Goal: Transaction & Acquisition: Purchase product/service

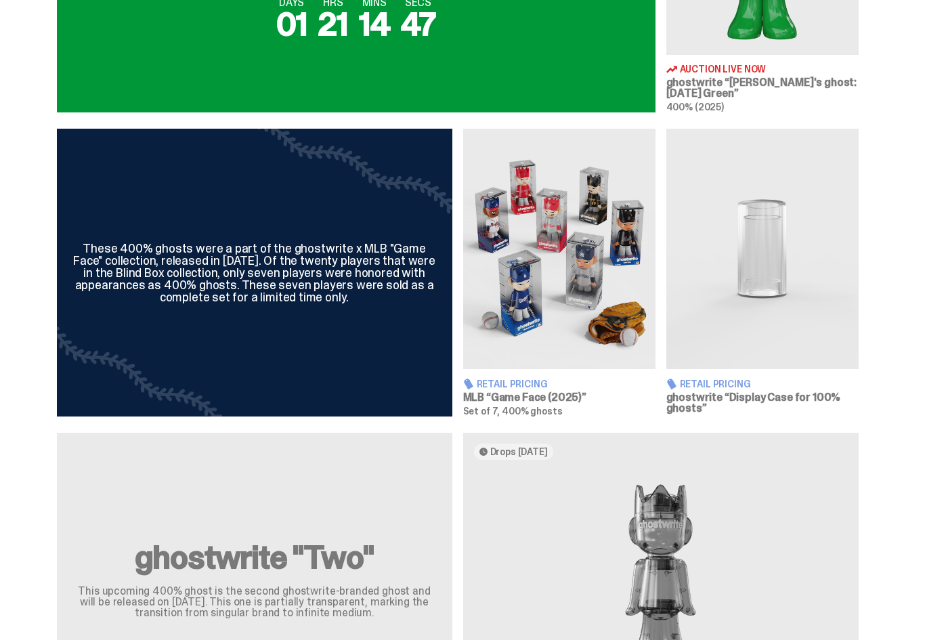
scroll to position [690, 0]
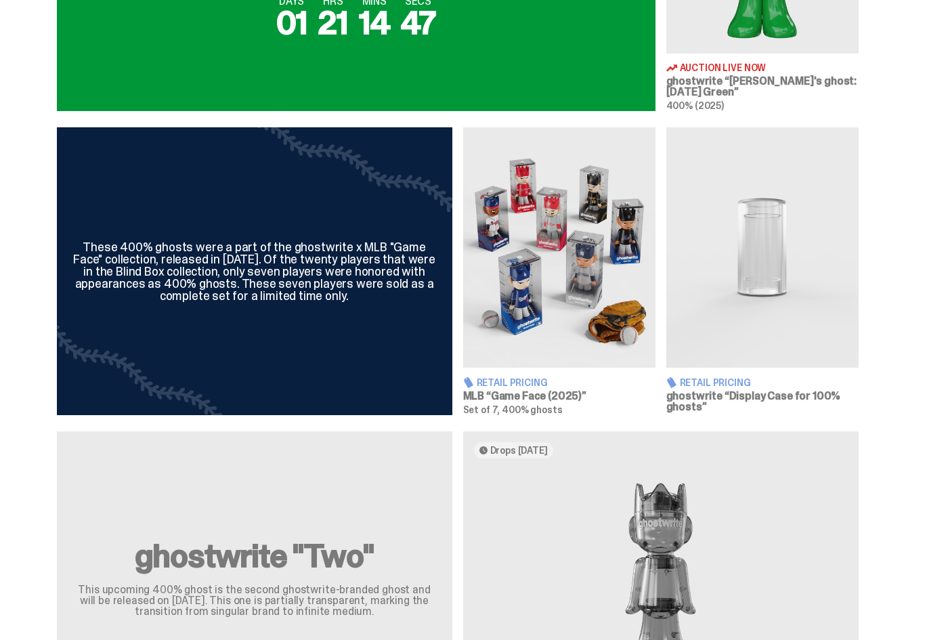
click at [567, 247] on img at bounding box center [559, 248] width 192 height 240
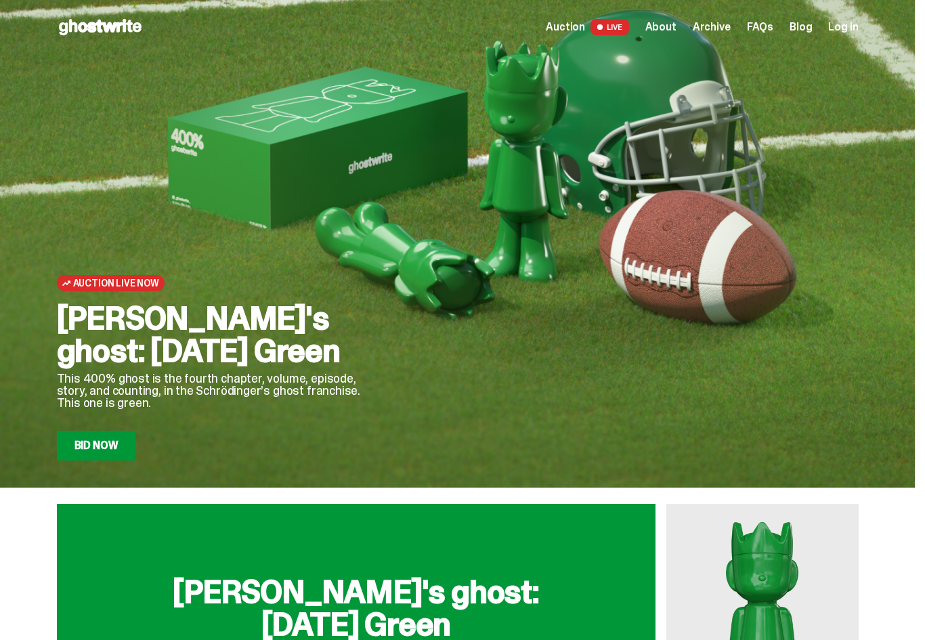
scroll to position [690, 0]
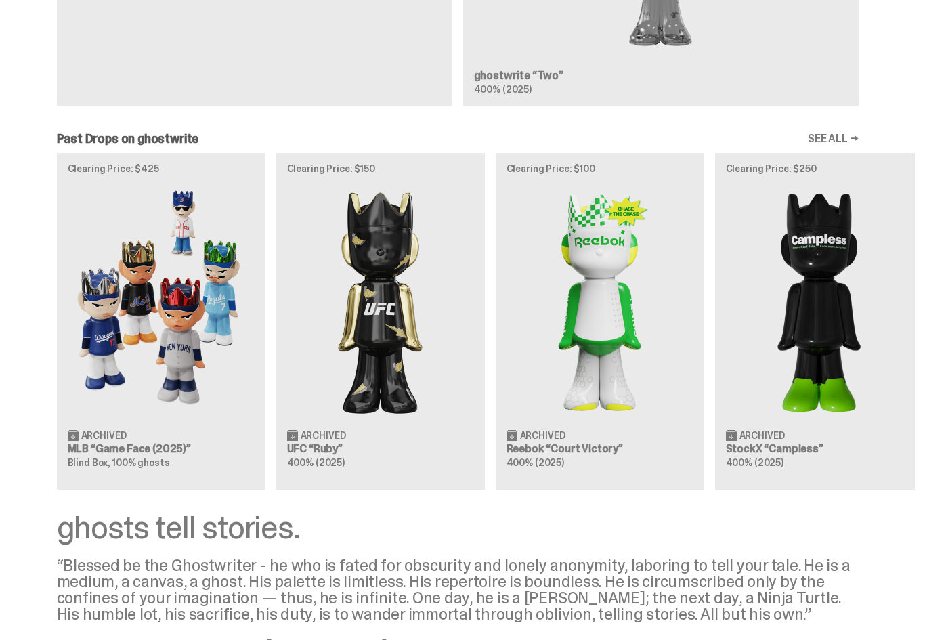
scroll to position [1317, 0]
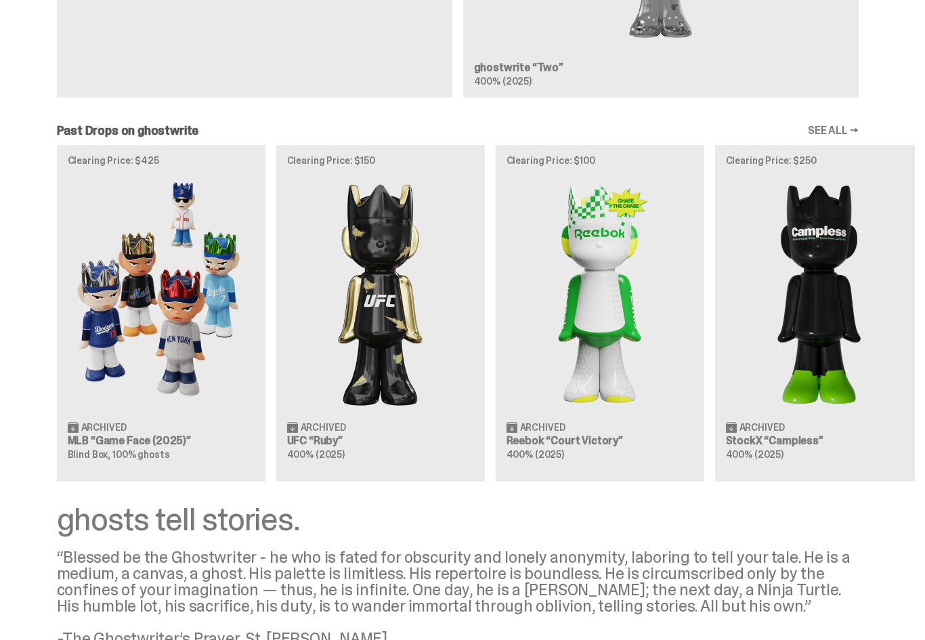
click at [149, 311] on img at bounding box center [161, 293] width 187 height 233
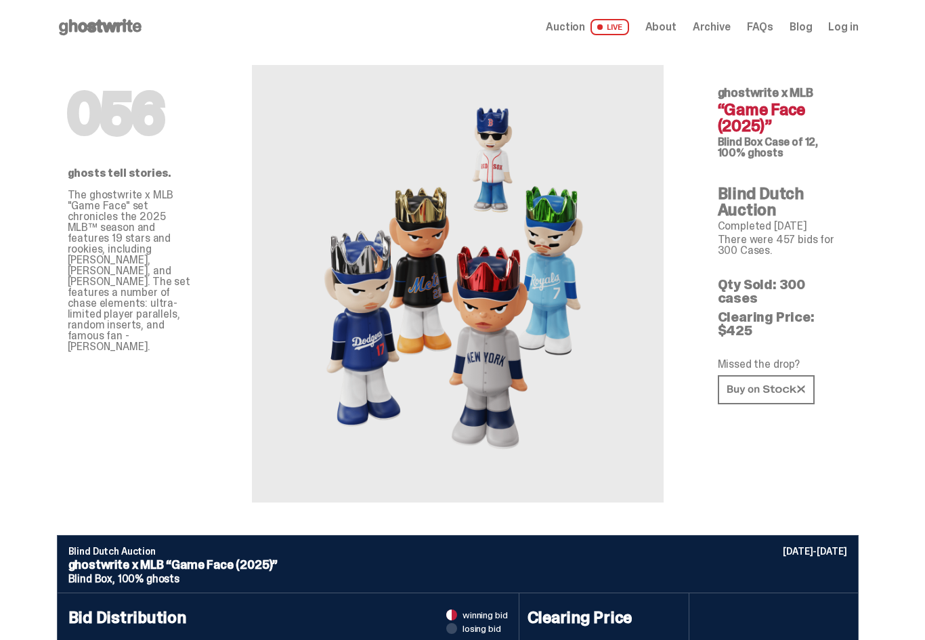
click at [774, 384] on icon at bounding box center [766, 389] width 78 height 10
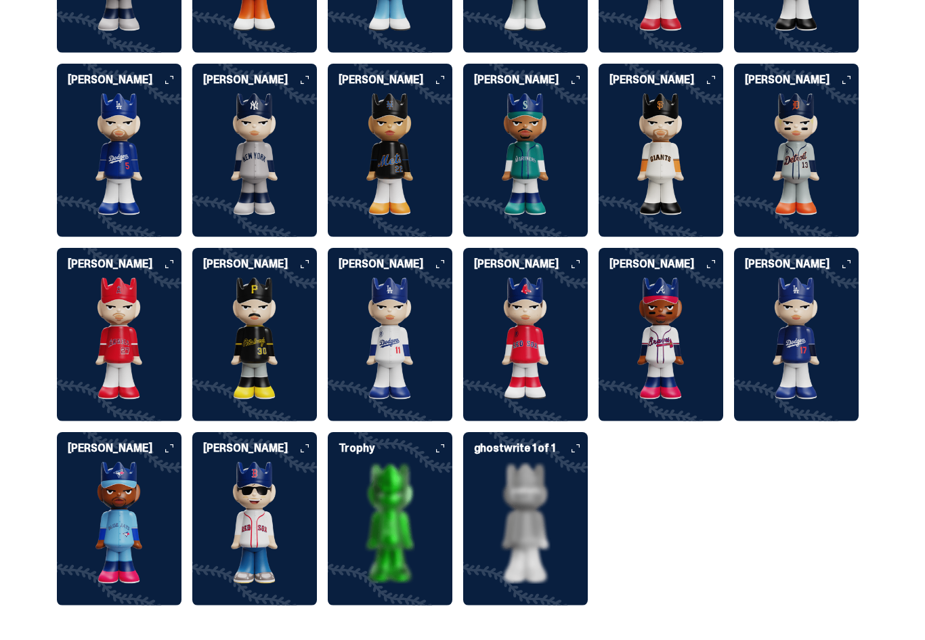
scroll to position [3425, 0]
click at [263, 305] on img at bounding box center [254, 338] width 125 height 122
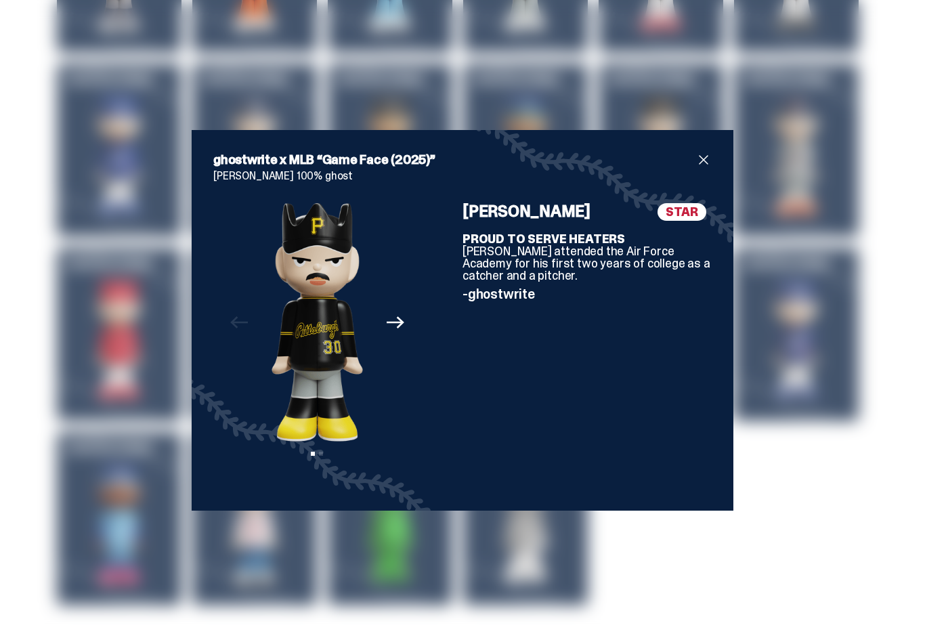
click at [392, 331] on icon "Next" at bounding box center [395, 322] width 18 height 18
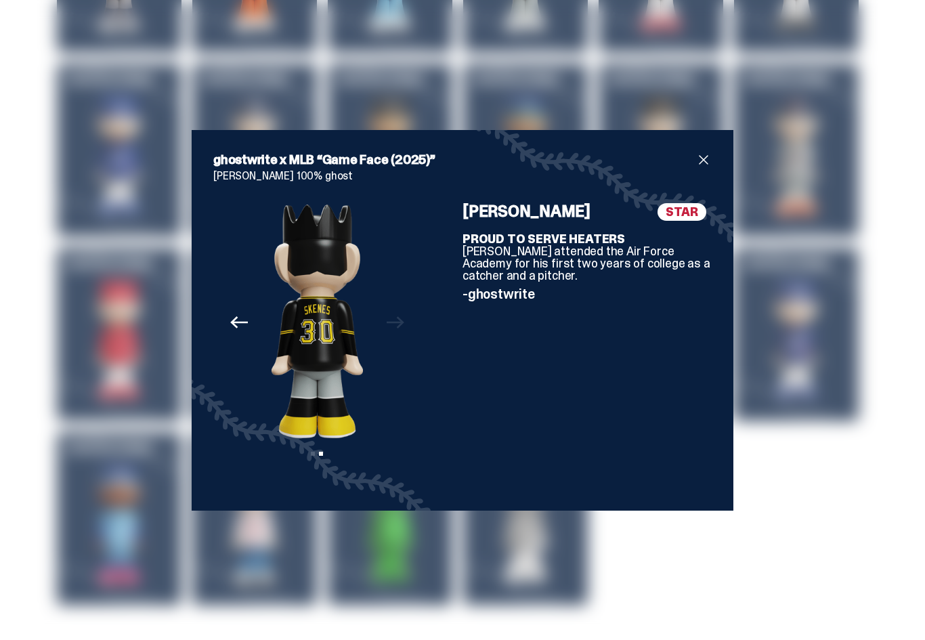
click at [397, 337] on div "Previous Next View slide 1 View slide 2" at bounding box center [317, 346] width 208 height 286
click at [395, 341] on div "Previous Next View slide 1 View slide 2" at bounding box center [317, 346] width 208 height 286
click at [706, 168] on span "close" at bounding box center [703, 160] width 16 height 16
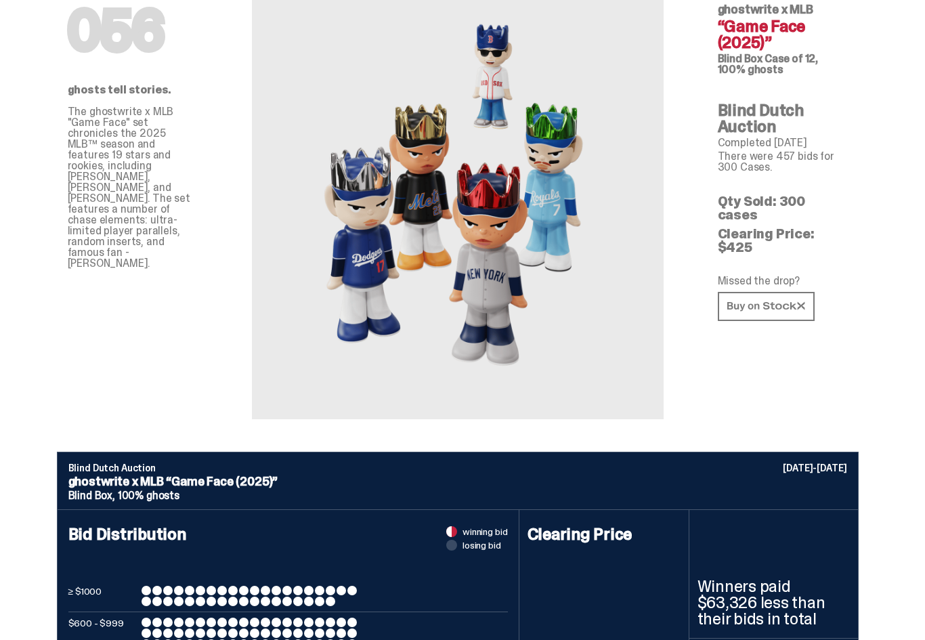
scroll to position [0, 0]
